Goal: Task Accomplishment & Management: Complete application form

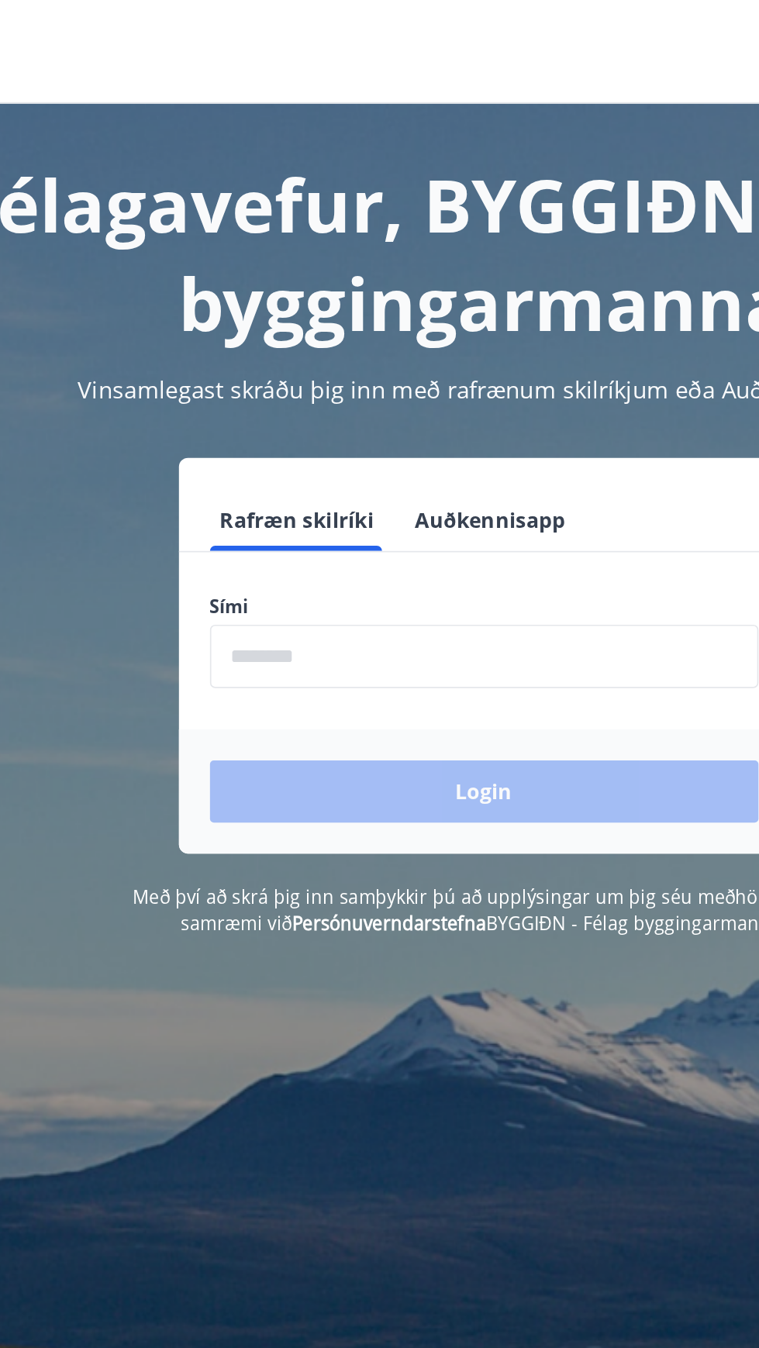
click at [362, 400] on input "phone" at bounding box center [379, 393] width 329 height 38
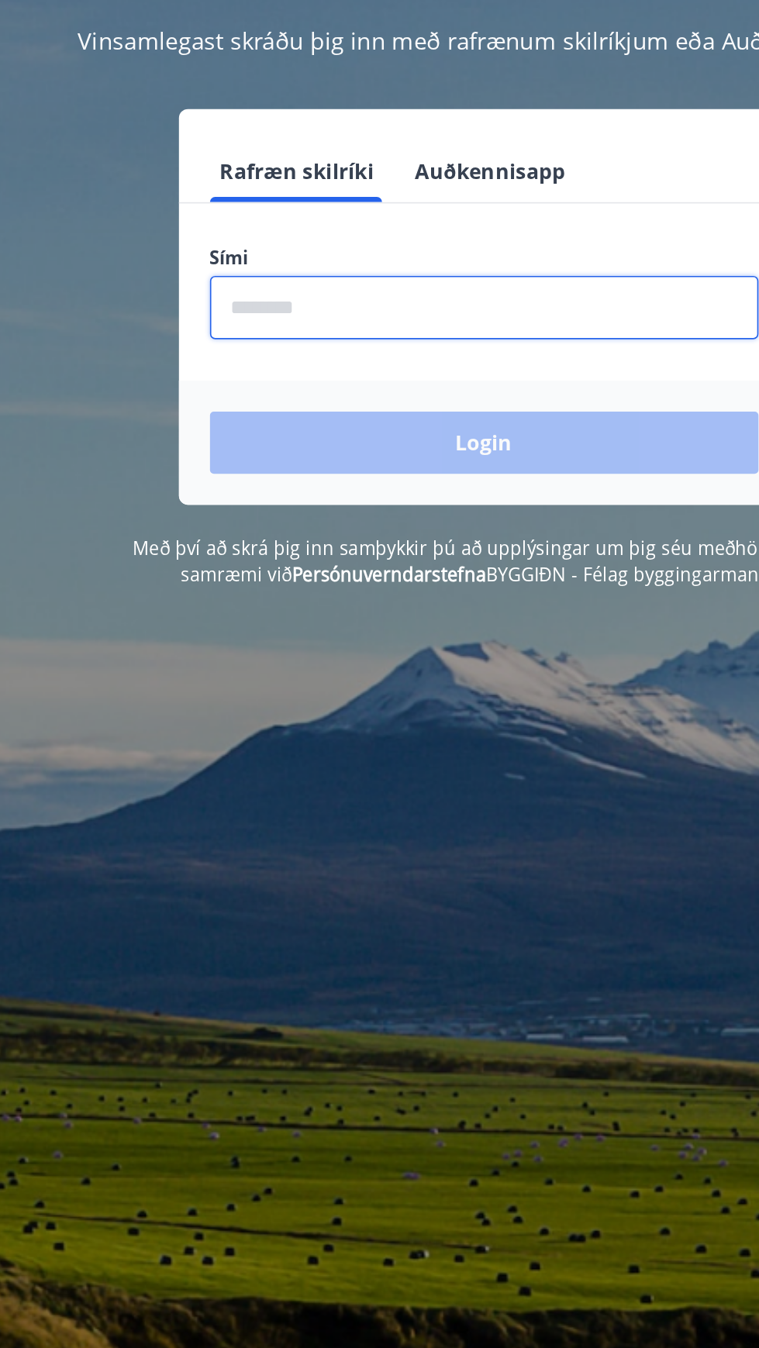
type input "********"
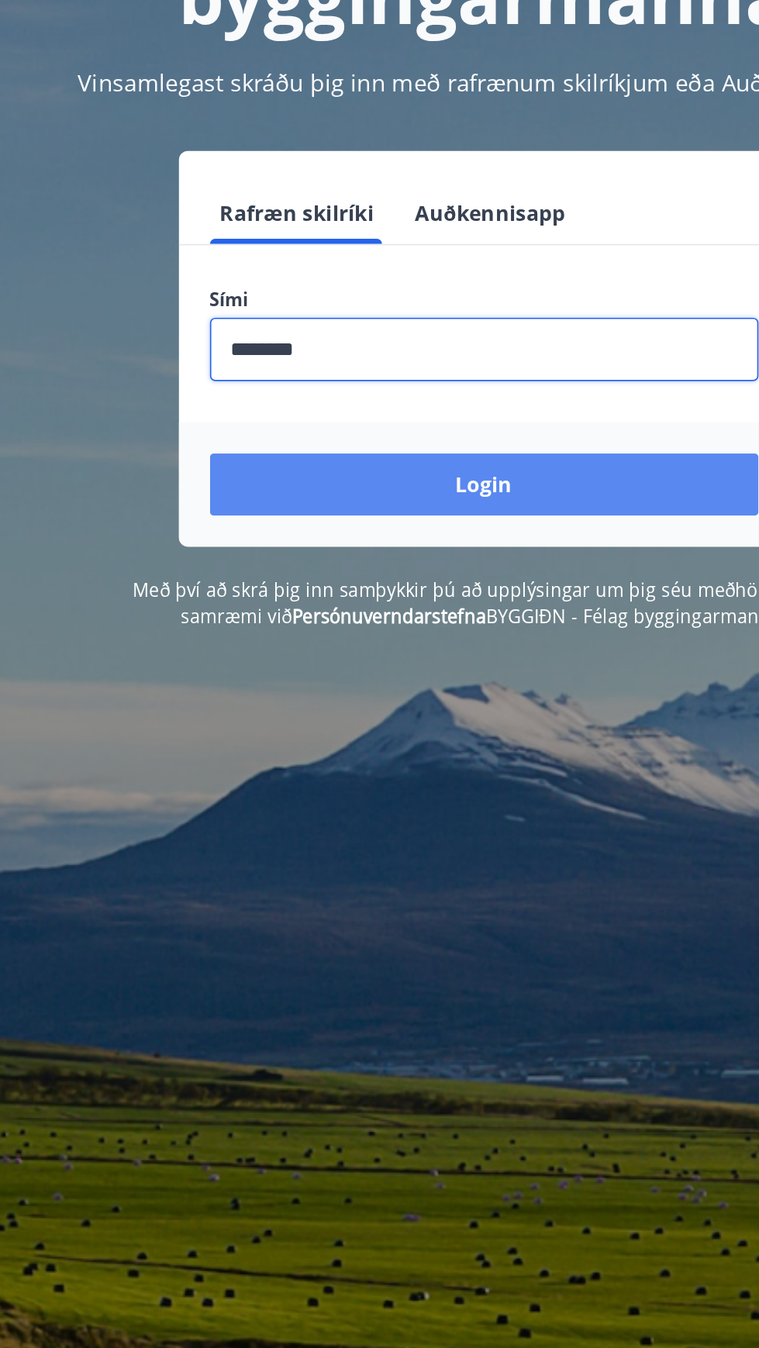
click at [393, 487] on button "Login" at bounding box center [379, 474] width 329 height 37
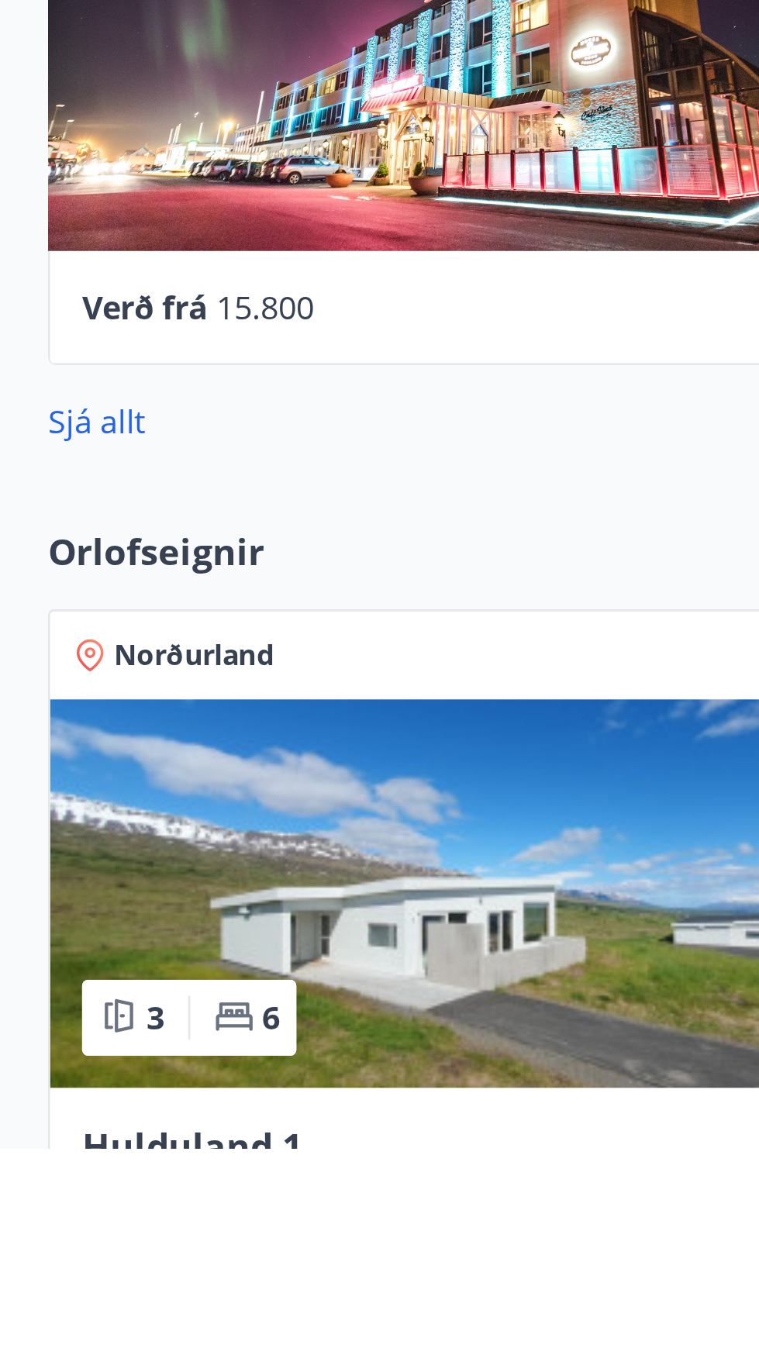
scroll to position [208, 0]
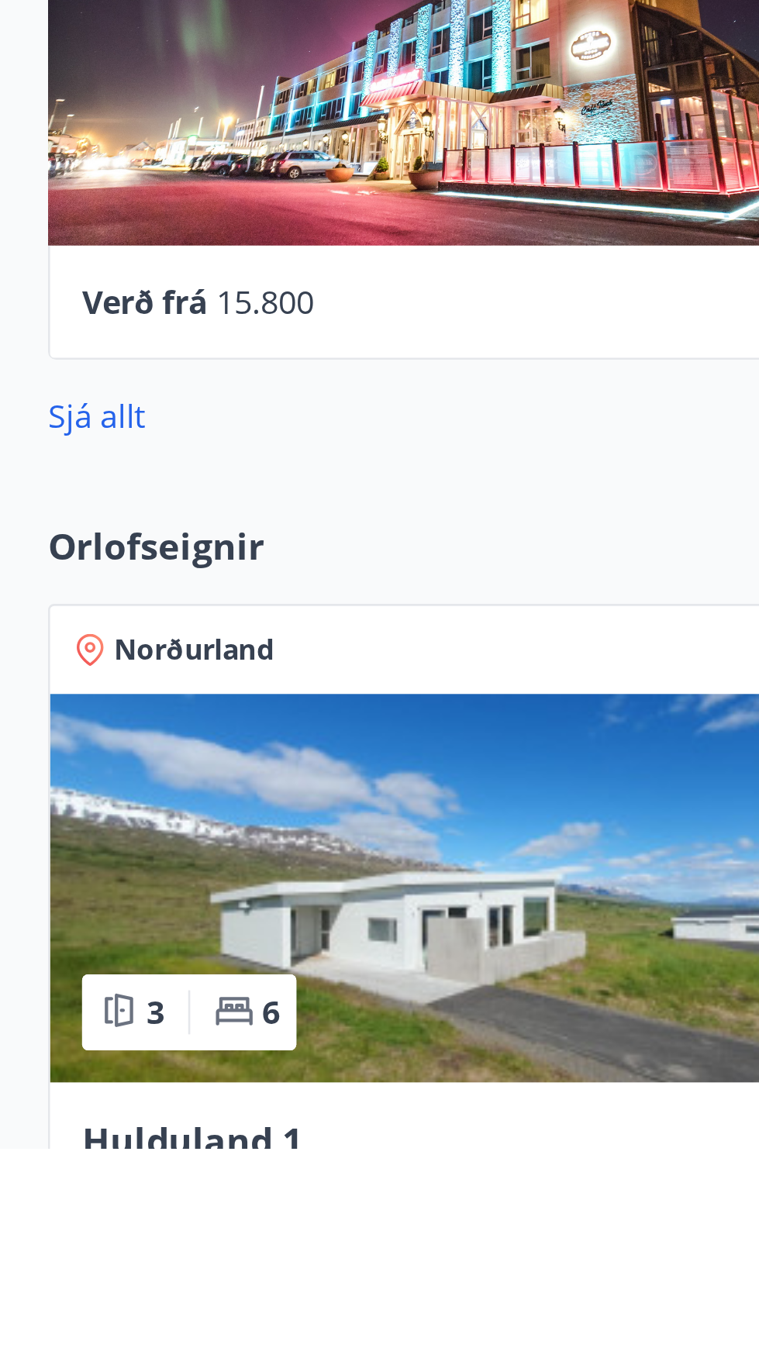
click at [245, 1275] on img at bounding box center [194, 1247] width 350 height 150
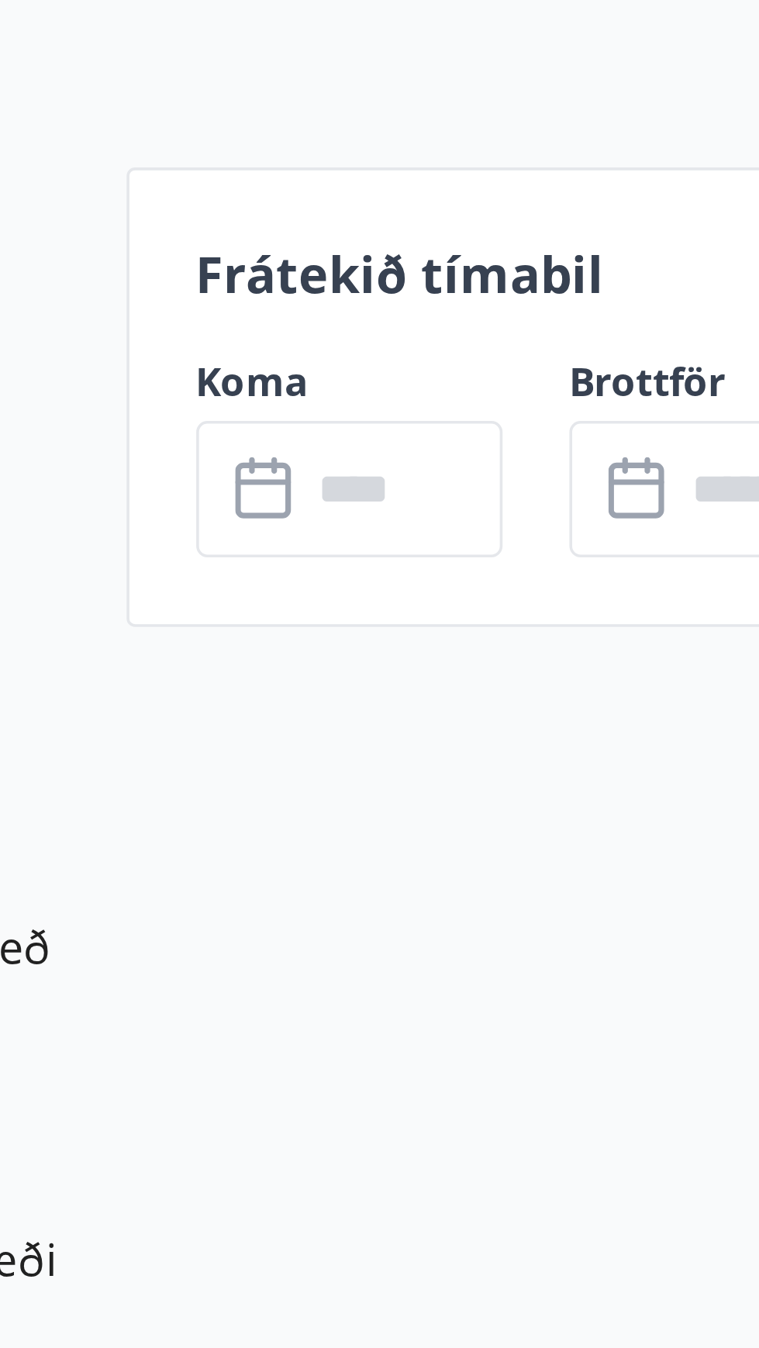
click at [589, 602] on input "text" at bounding box center [589, 604] width 56 height 38
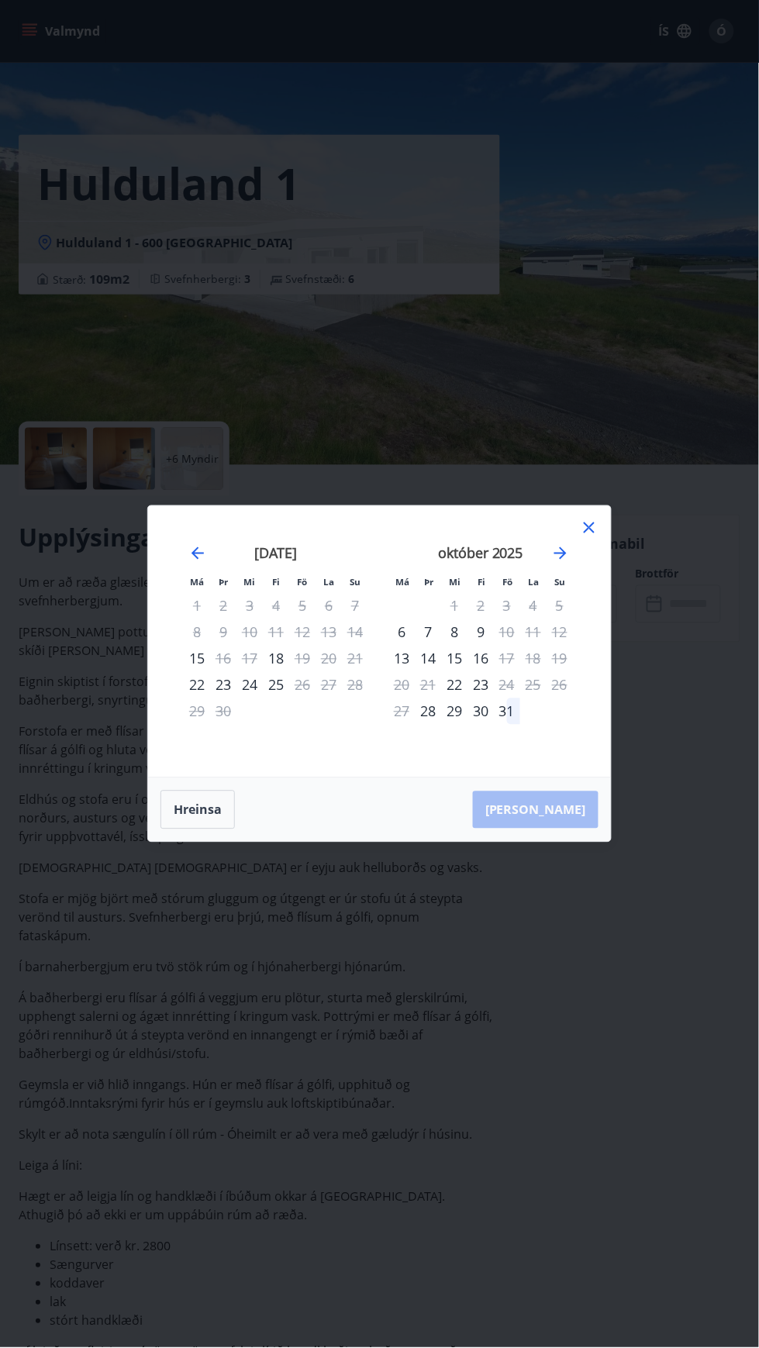
click at [597, 544] on div "Má Þr Mi Fi Fö La Su Má Þr Mi Fi Fö La Su ágúst 2025 1 2 3 4 5 6 7 8 9 10 11 12…" at bounding box center [379, 641] width 463 height 271
click at [589, 528] on icon at bounding box center [589, 528] width 2 height 2
